Goal: Transaction & Acquisition: Purchase product/service

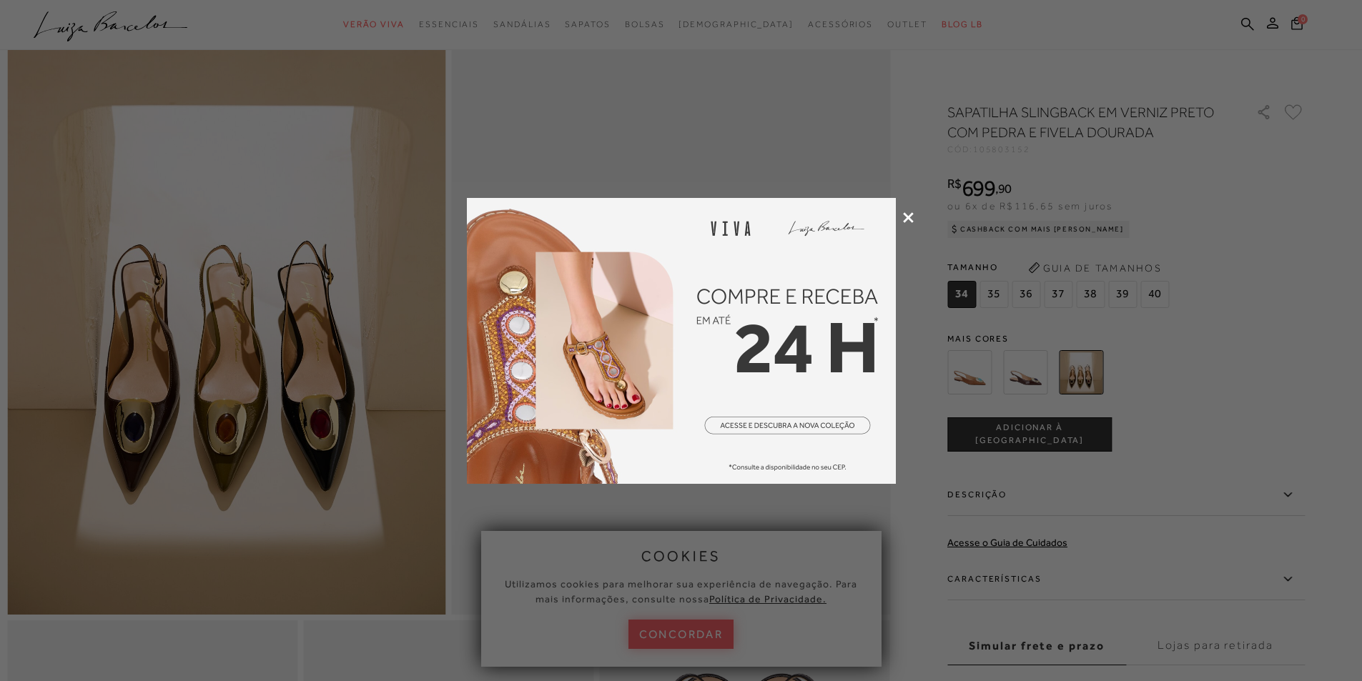
scroll to position [357, 0]
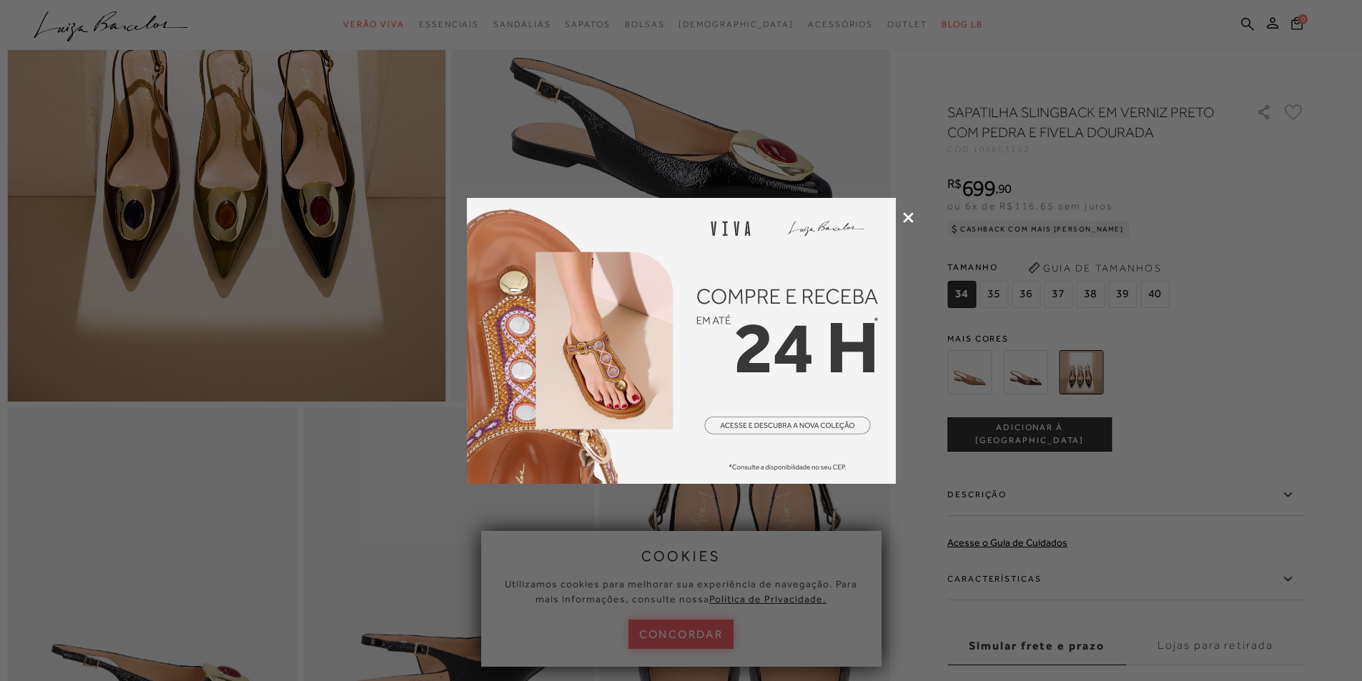
click at [1030, 387] on div at bounding box center [681, 340] width 1362 height 681
click at [966, 382] on div at bounding box center [681, 340] width 1362 height 681
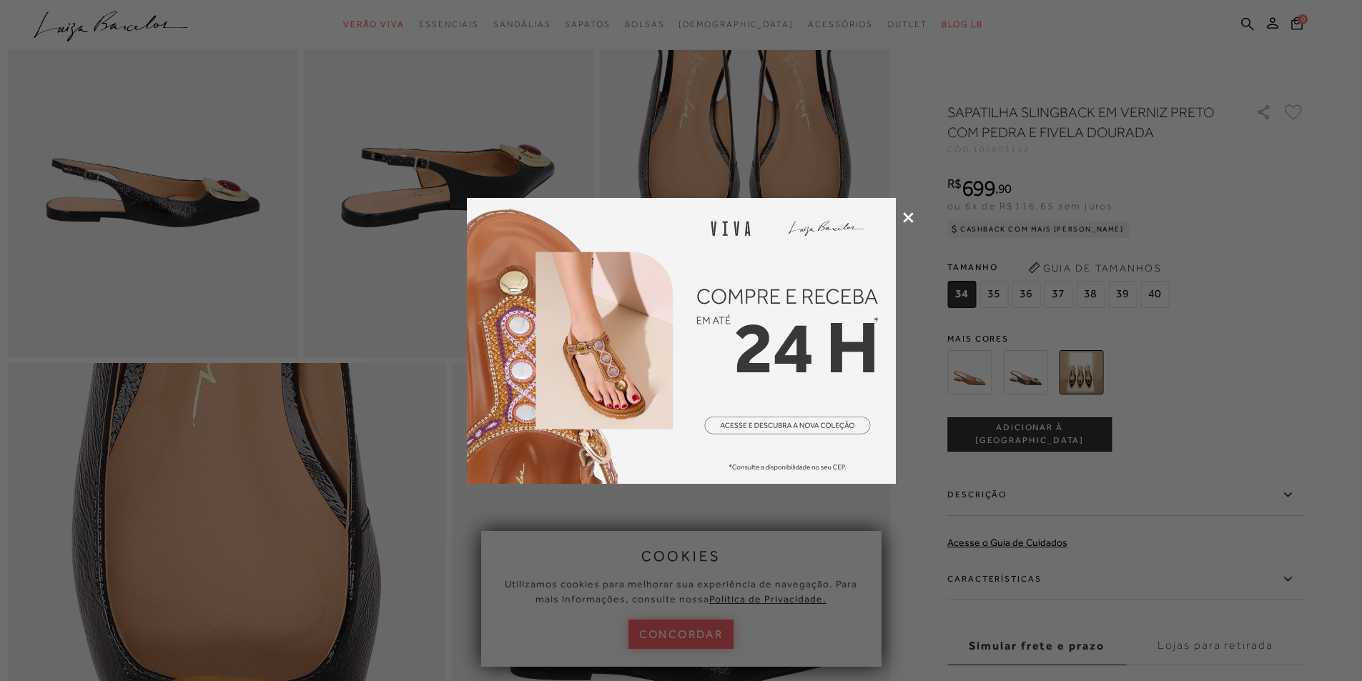
scroll to position [1001, 0]
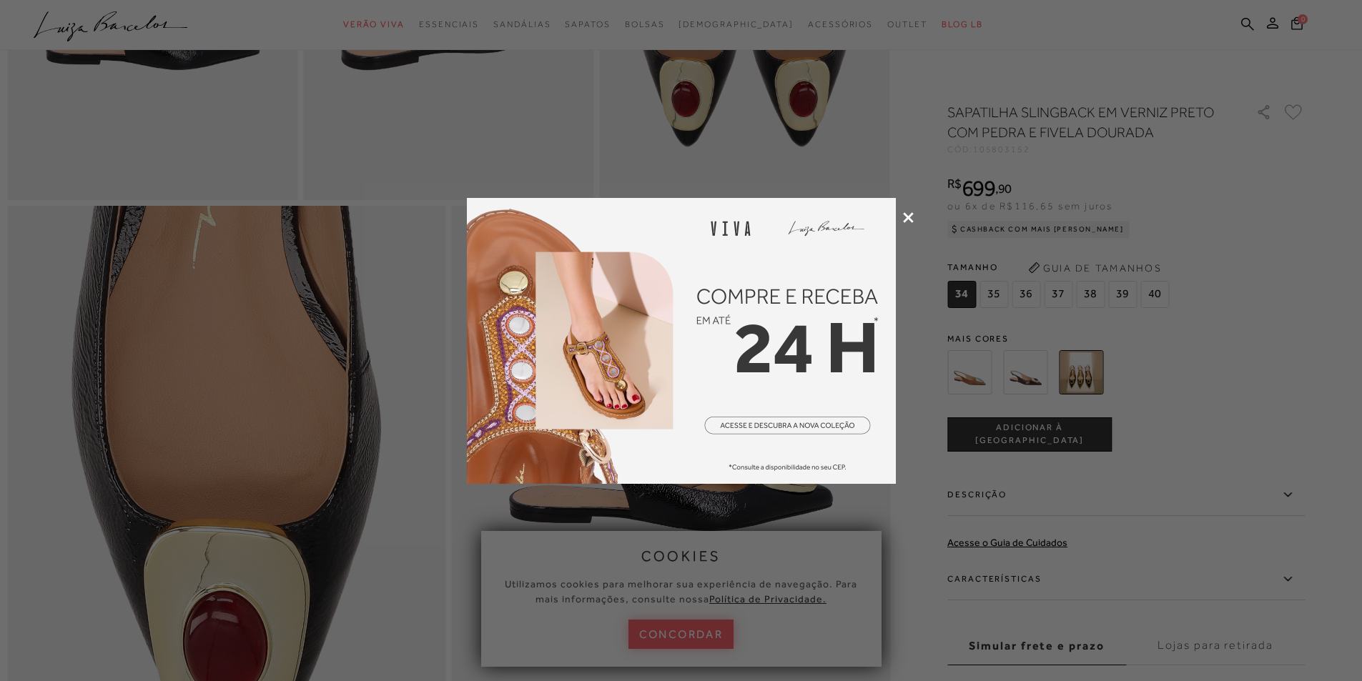
click at [672, 635] on div at bounding box center [681, 340] width 1362 height 681
click at [681, 630] on div at bounding box center [681, 340] width 1362 height 681
click at [904, 216] on icon at bounding box center [908, 217] width 11 height 11
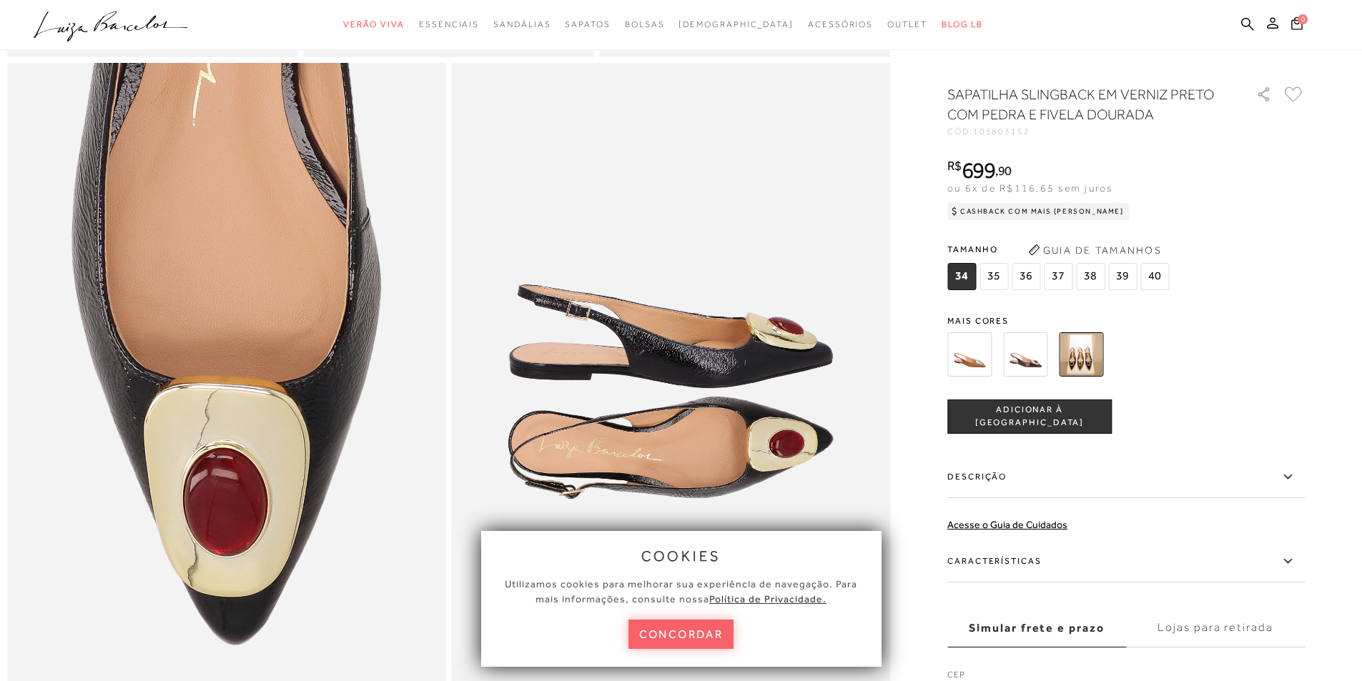
scroll to position [929, 0]
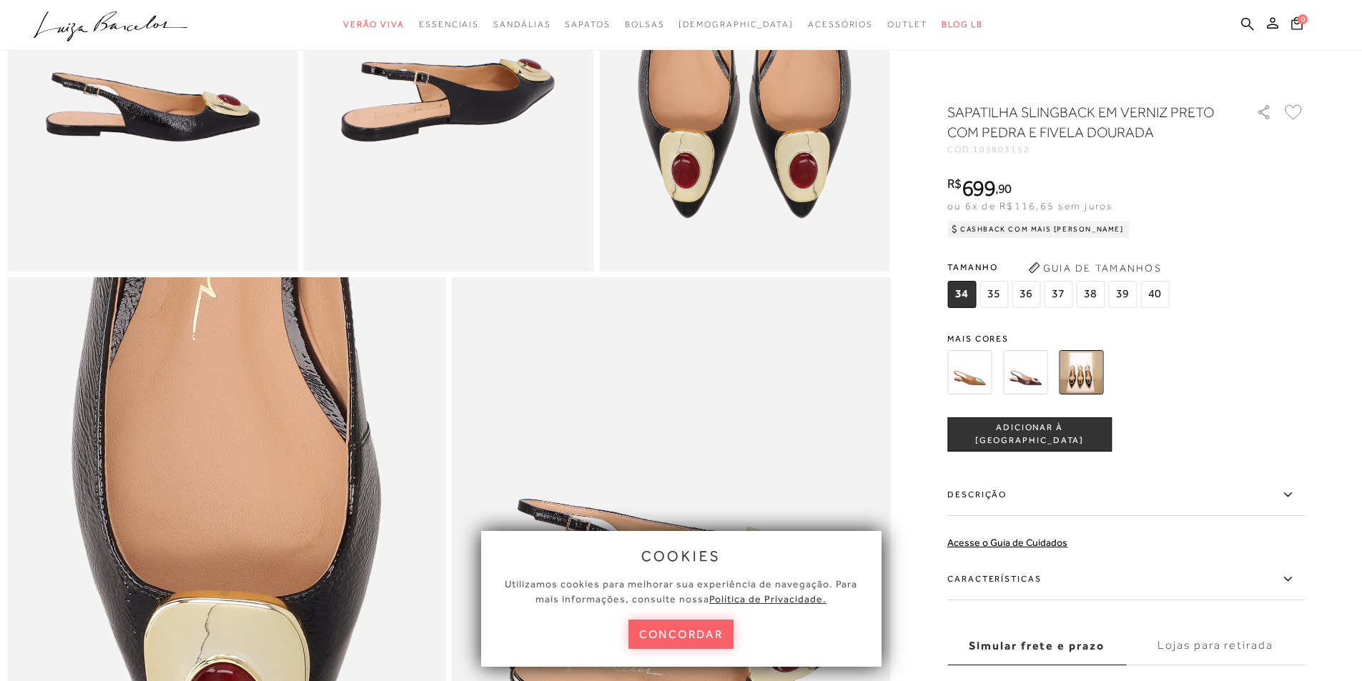
click at [1036, 375] on img at bounding box center [1025, 372] width 44 height 44
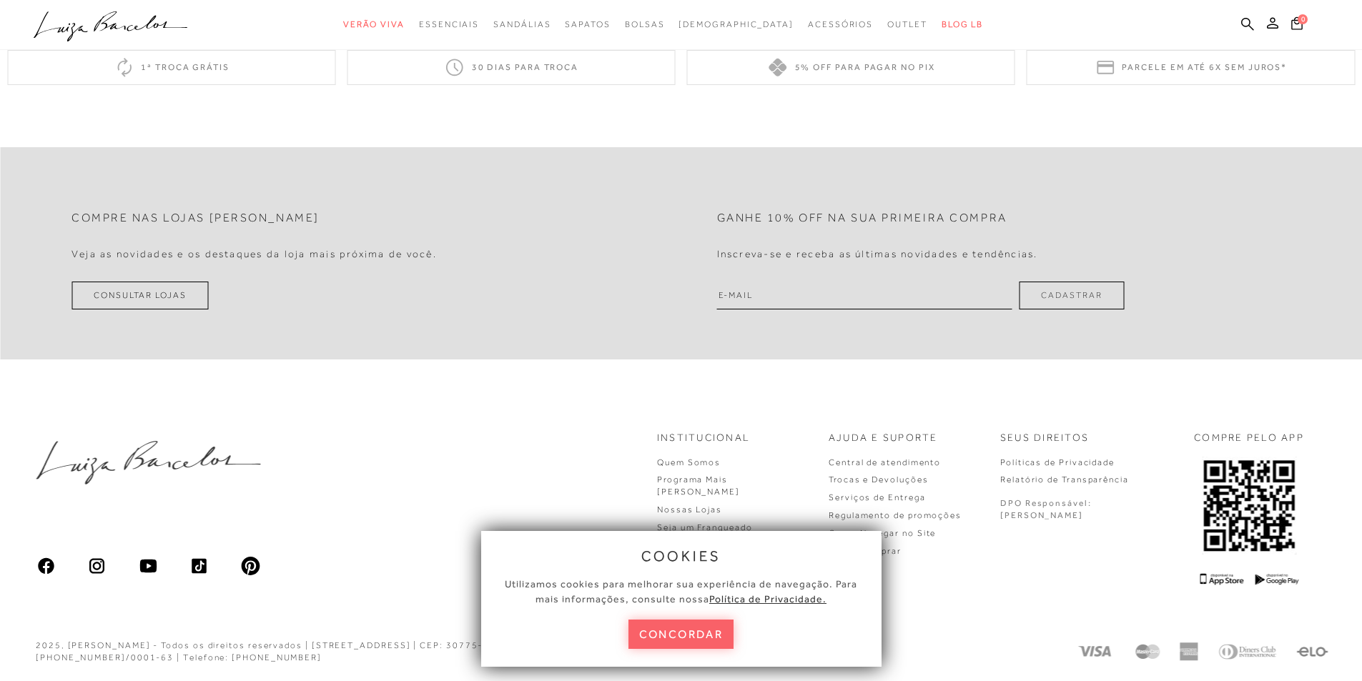
scroll to position [1373, 0]
